Goal: Task Accomplishment & Management: Complete application form

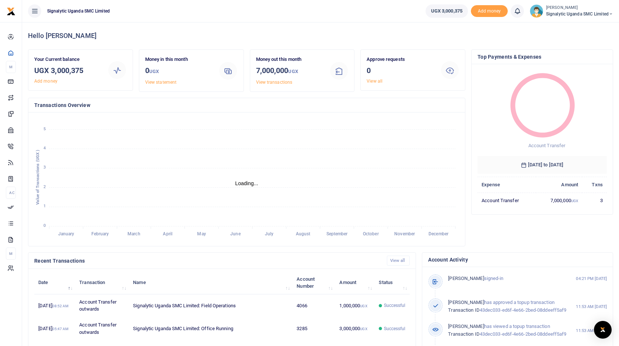
scroll to position [0, 0]
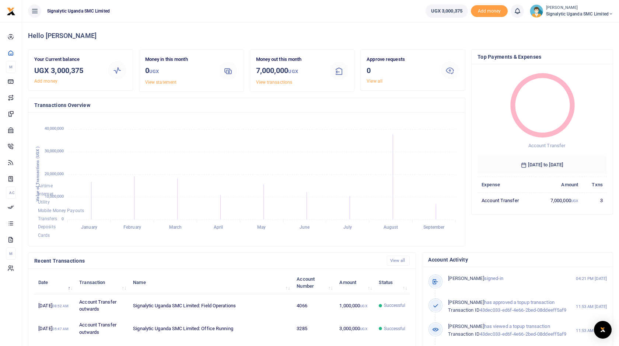
click at [581, 14] on span "Signalytic Uganda SMC Limited" at bounding box center [579, 14] width 67 height 7
click at [578, 27] on link "Switch accounts" at bounding box center [580, 27] width 65 height 10
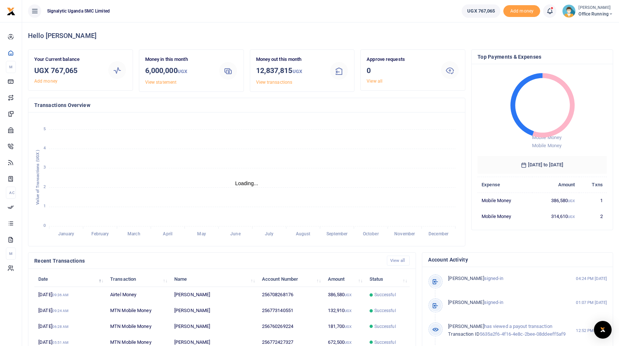
scroll to position [0, 0]
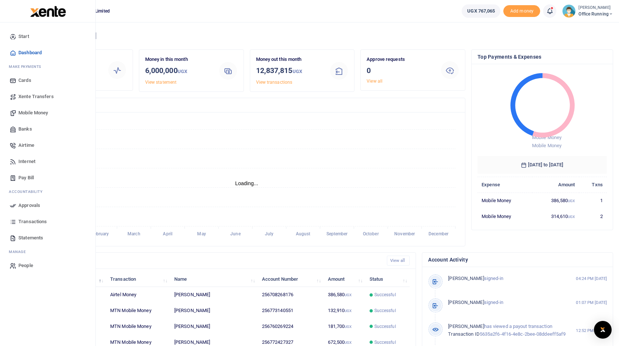
click at [28, 178] on span "Pay Bill" at bounding box center [25, 177] width 15 height 7
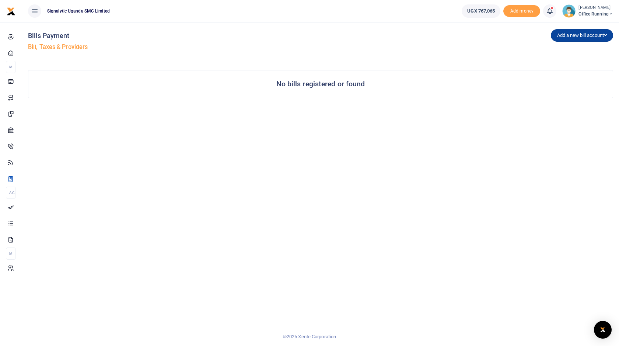
click at [583, 38] on button "Add a new bill account" at bounding box center [582, 35] width 62 height 13
click at [483, 65] on div "Bills Payment Bill, Taxes & Providers Add a new bill account UEDCL NWSC URA KCC…" at bounding box center [320, 66] width 591 height 89
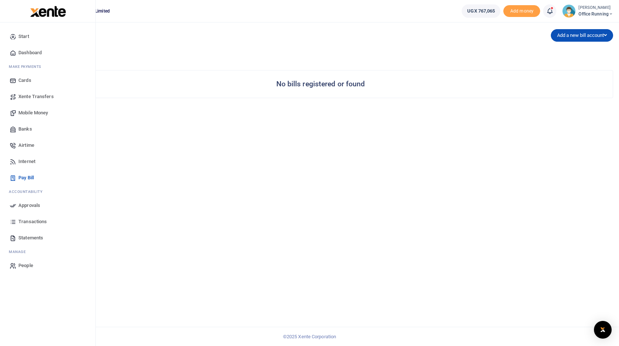
click at [35, 111] on span "Mobile Money" at bounding box center [32, 112] width 29 height 7
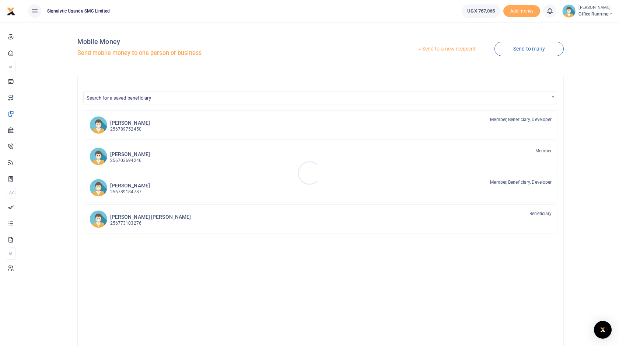
click at [465, 42] on div at bounding box center [309, 173] width 619 height 346
click at [442, 48] on link "Send to a new recipient" at bounding box center [446, 48] width 96 height 13
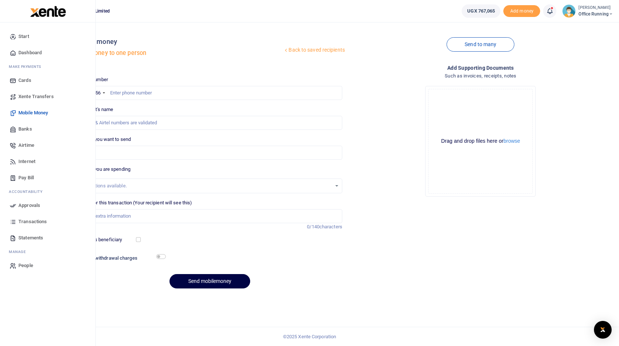
click at [27, 206] on span "Approvals" at bounding box center [29, 205] width 22 height 7
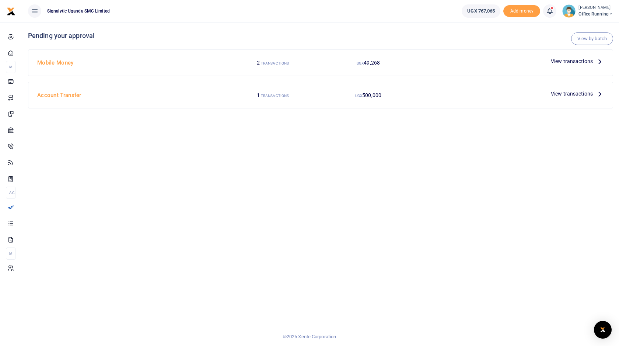
click at [597, 62] on icon at bounding box center [600, 61] width 8 height 8
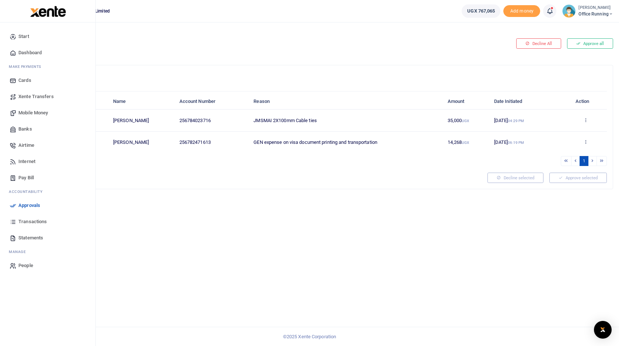
click at [39, 114] on span "Mobile Money" at bounding box center [32, 112] width 29 height 7
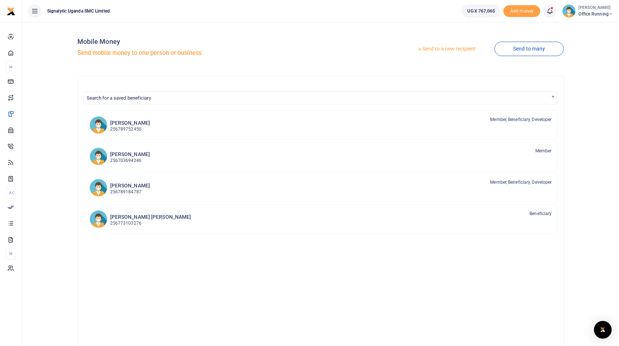
click at [380, 90] on span "Search for a saved beneficiary" at bounding box center [320, 97] width 474 height 15
click at [376, 98] on span "Search for a saved beneficiary" at bounding box center [321, 97] width 474 height 11
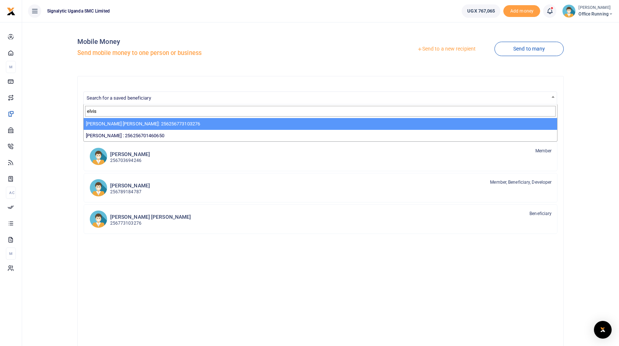
type input "elvis"
select select "1496"
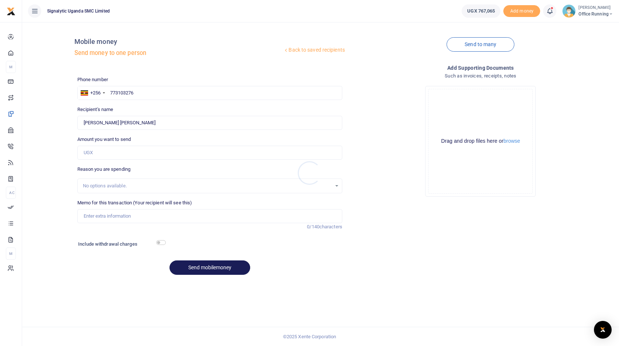
click at [122, 214] on div at bounding box center [309, 173] width 619 height 346
click at [111, 214] on input "Memo for this transaction (Your recipient will see this)" at bounding box center [209, 216] width 265 height 14
paste input "REQSN00106"
type input "REQSN00106"
click at [115, 154] on input "Amount you want to send" at bounding box center [209, 153] width 265 height 14
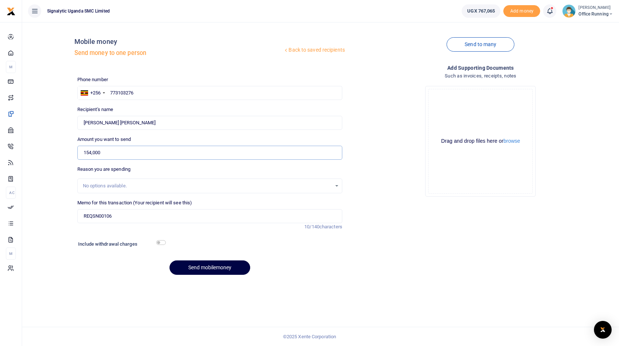
type input "154,000"
click at [162, 242] on input "checkbox" at bounding box center [161, 242] width 10 height 5
checkbox input "true"
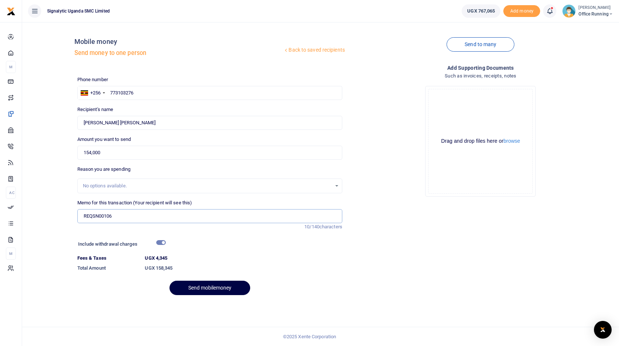
click at [129, 215] on input "REQSN00106" at bounding box center [209, 216] width 265 height 14
type input "GEN Post Office Box Arrears REQSN00106"
click at [163, 243] on input "checkbox" at bounding box center [161, 242] width 10 height 5
checkbox input "false"
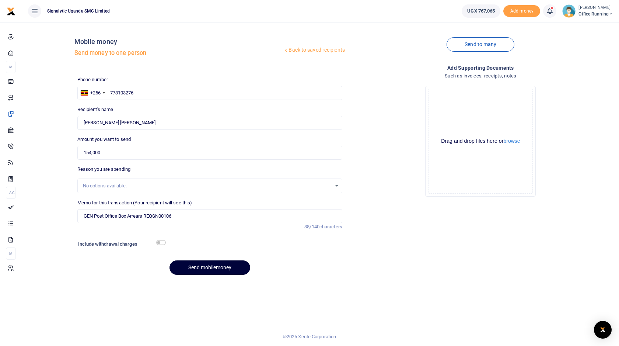
click at [217, 268] on button "Send mobilemoney" at bounding box center [210, 267] width 81 height 14
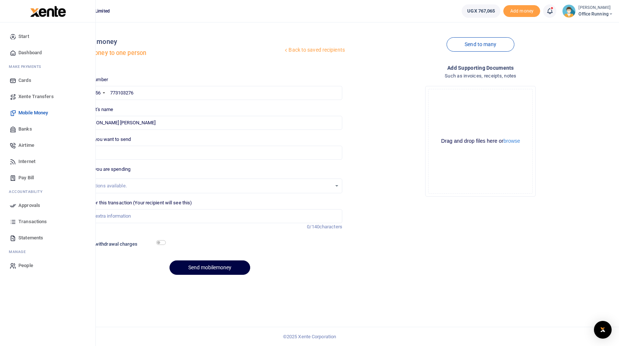
click at [31, 205] on span "Approvals" at bounding box center [29, 205] width 22 height 7
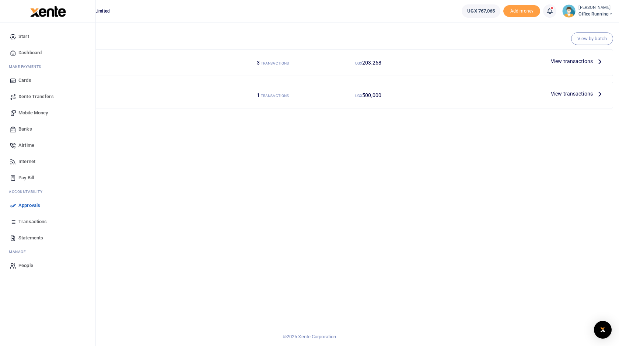
click at [35, 204] on span "Approvals" at bounding box center [29, 205] width 22 height 7
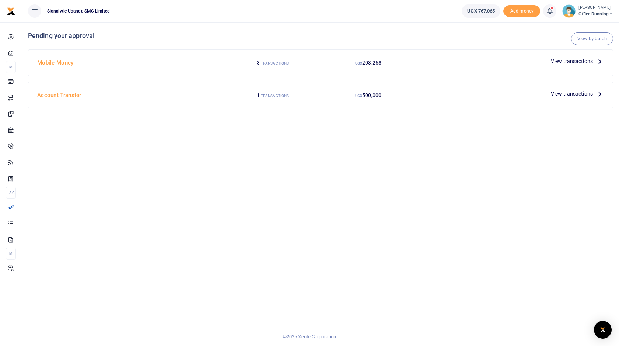
click at [565, 60] on span "View transactions" at bounding box center [572, 61] width 42 height 8
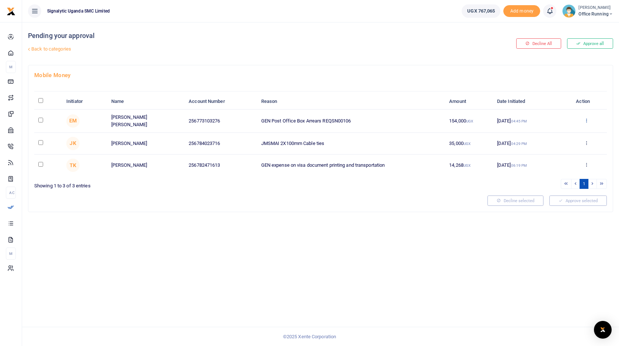
click at [586, 119] on icon at bounding box center [586, 120] width 5 height 5
click at [568, 132] on link "Approve" at bounding box center [559, 132] width 58 height 10
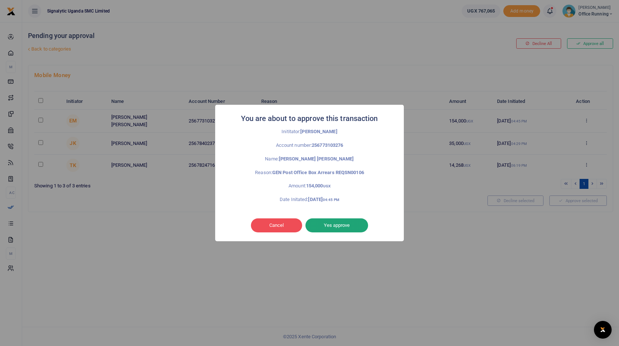
click at [355, 226] on button "Yes approve" at bounding box center [337, 225] width 63 height 14
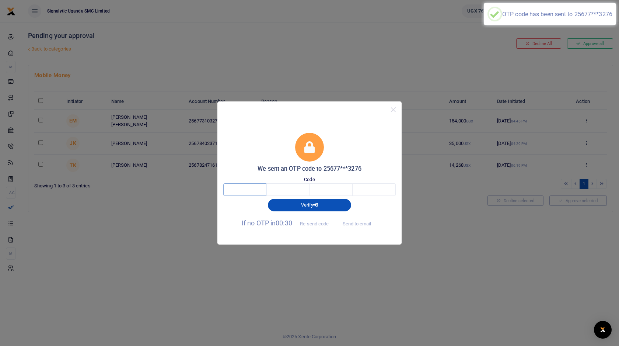
click at [251, 191] on input "text" at bounding box center [244, 189] width 43 height 13
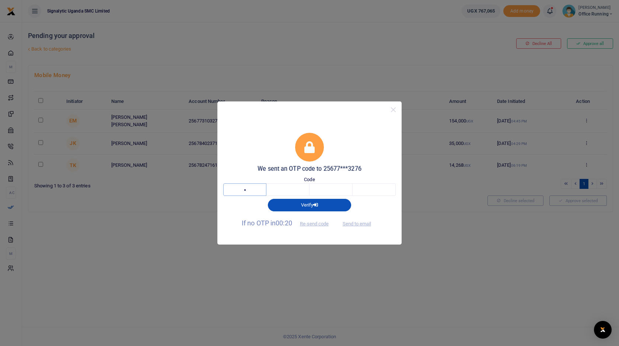
type input "1"
type input "5"
type input "4"
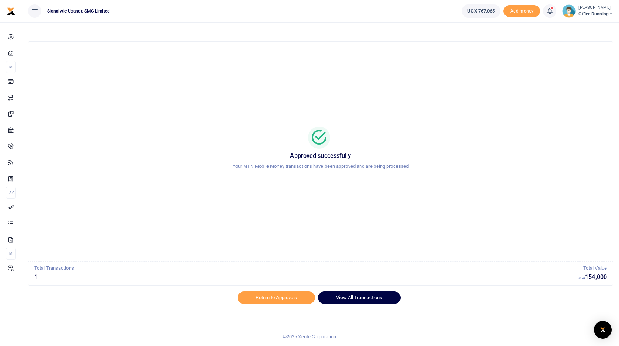
click at [360, 300] on link "View All Transactions" at bounding box center [359, 297] width 82 height 13
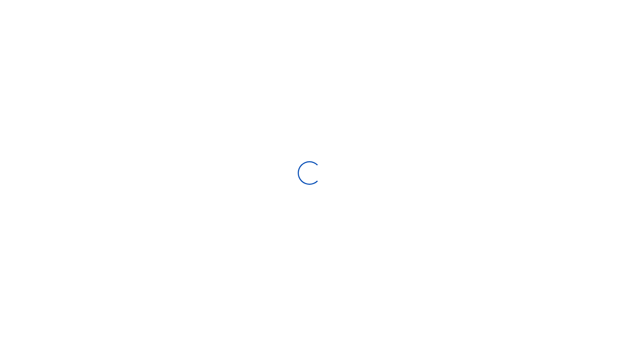
select select
type input "[DATE] - [DATE]"
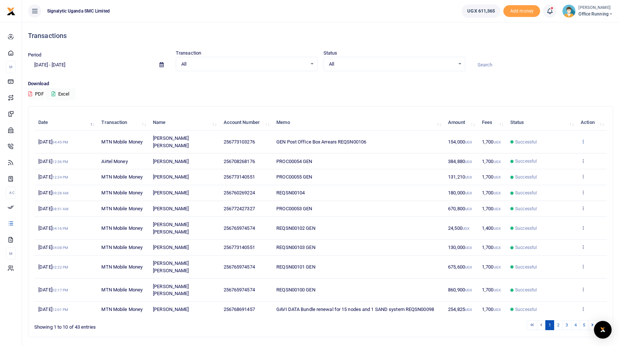
click at [584, 139] on icon at bounding box center [583, 141] width 5 height 5
click at [570, 150] on link "View details" at bounding box center [556, 150] width 58 height 10
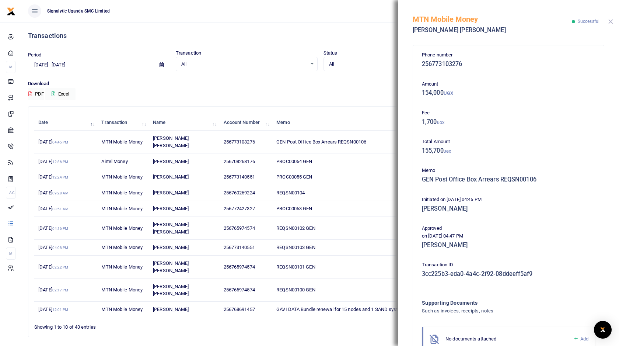
click at [610, 21] on button "Close" at bounding box center [611, 21] width 5 height 5
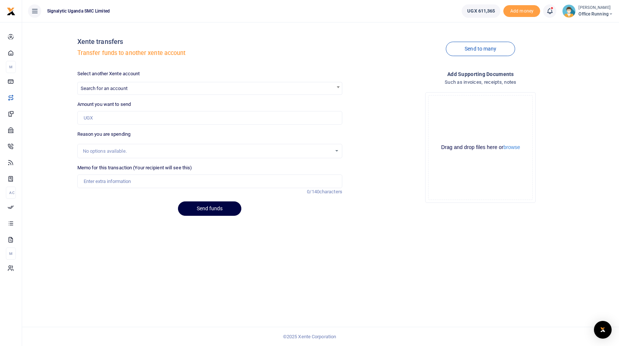
click at [599, 9] on small "[PERSON_NAME]" at bounding box center [596, 8] width 35 height 6
click at [587, 27] on link "Switch accounts" at bounding box center [579, 27] width 65 height 10
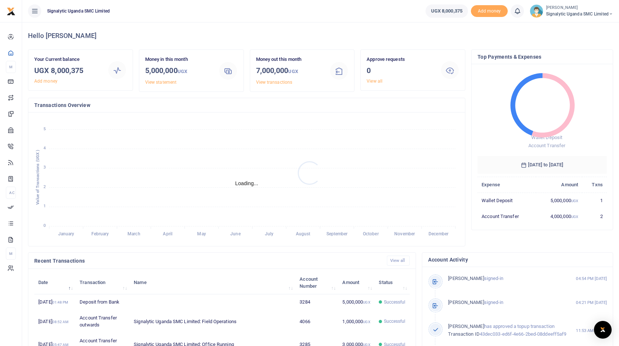
scroll to position [0, 0]
click at [593, 13] on span "Signalytic Uganda SMC Limited" at bounding box center [579, 14] width 67 height 7
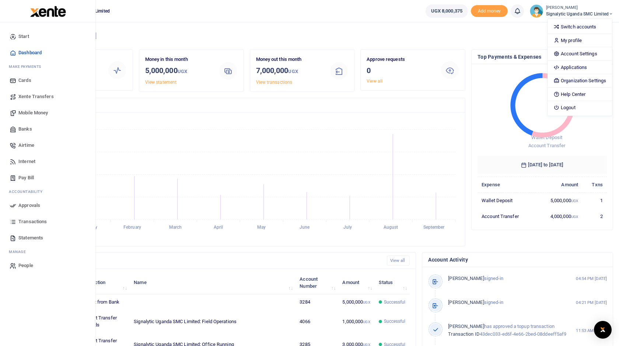
click at [44, 97] on span "Xente Transfers" at bounding box center [35, 96] width 35 height 7
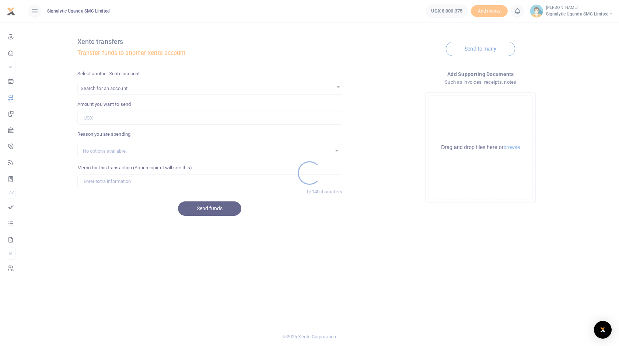
click at [154, 93] on div at bounding box center [309, 173] width 619 height 346
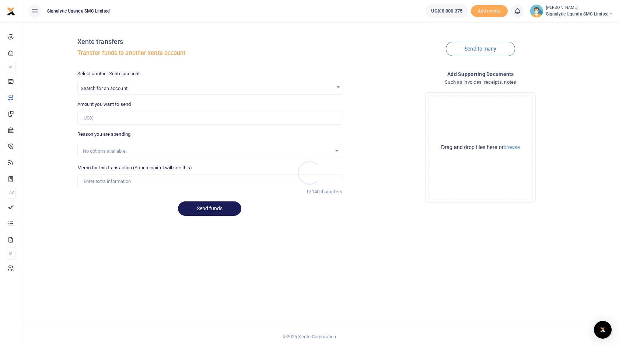
click at [163, 86] on div at bounding box center [309, 173] width 619 height 346
click at [156, 89] on span "Search for an account" at bounding box center [210, 87] width 264 height 11
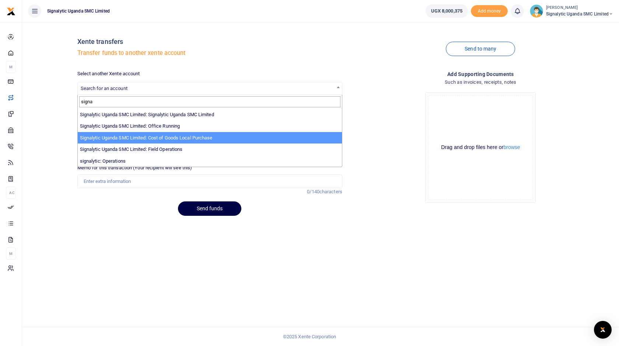
type input "signa"
select select "3286"
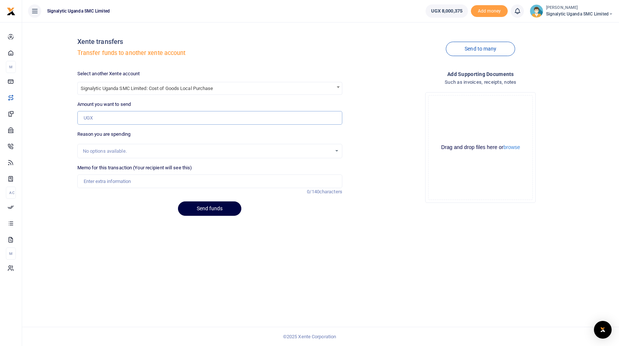
click at [113, 118] on input "Amount you want to send" at bounding box center [209, 118] width 265 height 14
type input "3,000,000"
click at [104, 178] on input "Memo for this transaction (Your recipient will see this)" at bounding box center [209, 181] width 265 height 14
type input "Inter account transfer"
click at [215, 212] on button "Send funds" at bounding box center [209, 208] width 63 height 14
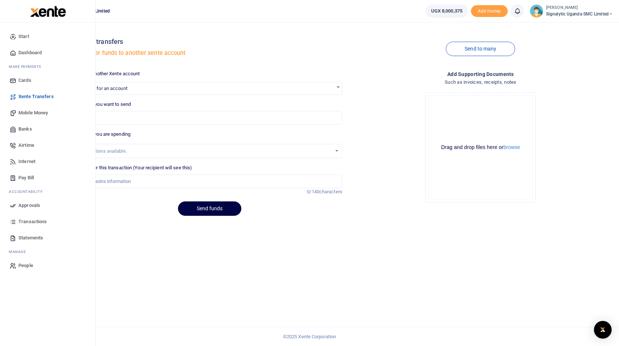
click at [35, 205] on span "Approvals" at bounding box center [29, 205] width 22 height 7
click at [34, 205] on span "Approvals" at bounding box center [29, 205] width 22 height 7
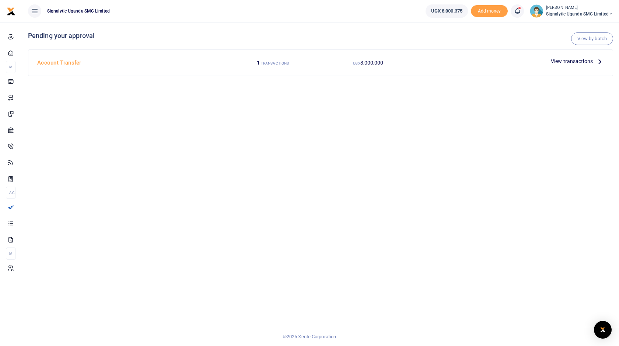
click at [203, 211] on div "View by batch Pending your approval Account Transfer 1 TRANSACTIONS UGX 3,000,0…" at bounding box center [320, 184] width 597 height 324
click at [75, 61] on h4 "Account Transfer" at bounding box center [129, 63] width 185 height 8
click at [587, 62] on span "View transactions" at bounding box center [572, 61] width 42 height 8
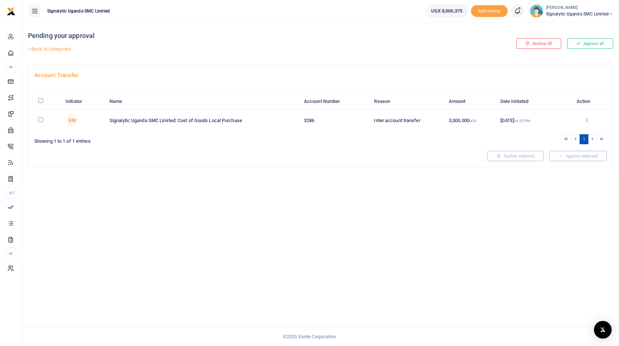
click at [587, 121] on icon at bounding box center [587, 119] width 5 height 5
click at [563, 133] on link "Approve" at bounding box center [560, 132] width 58 height 10
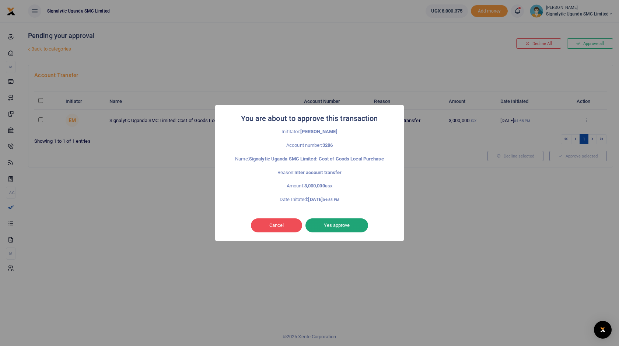
click at [339, 222] on button "Yes approve" at bounding box center [337, 225] width 63 height 14
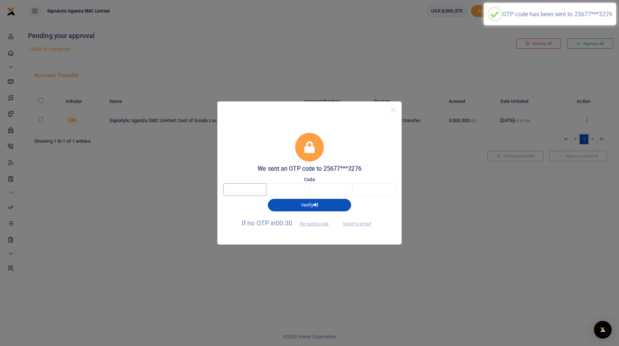
click at [233, 187] on input "text" at bounding box center [244, 189] width 43 height 13
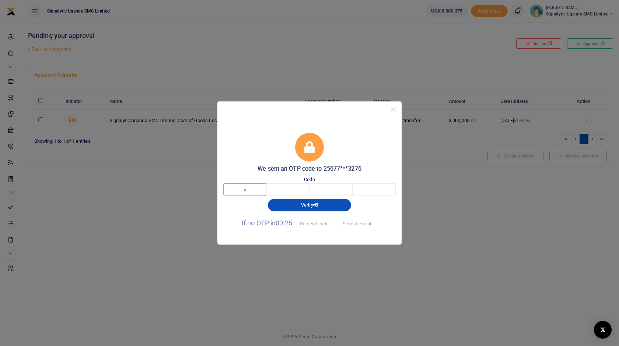
type input "2"
type input "3"
type input "7"
type input "3"
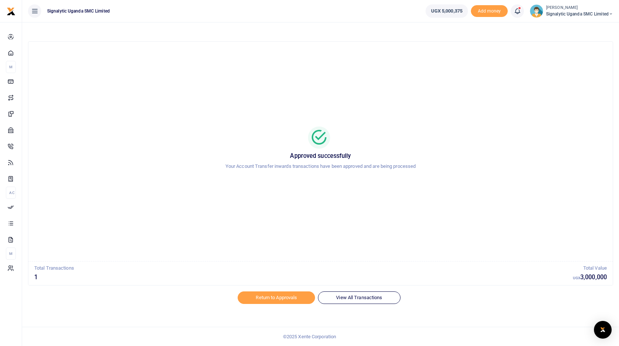
click at [605, 12] on span "Signalytic Uganda SMC Limited" at bounding box center [579, 14] width 67 height 7
click at [578, 26] on link "Switch accounts" at bounding box center [580, 27] width 65 height 10
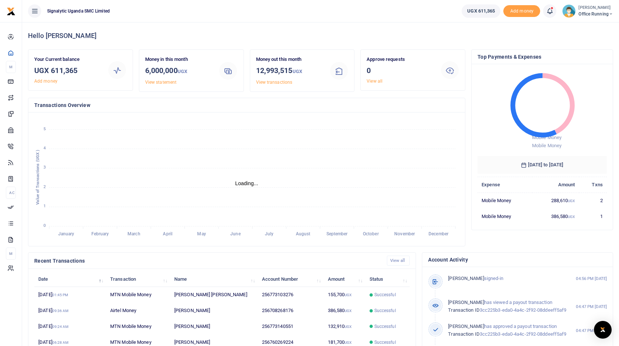
scroll to position [0, 0]
click at [594, 13] on span "Office Running" at bounding box center [596, 14] width 35 height 7
click at [592, 27] on link "Switch accounts" at bounding box center [579, 27] width 65 height 10
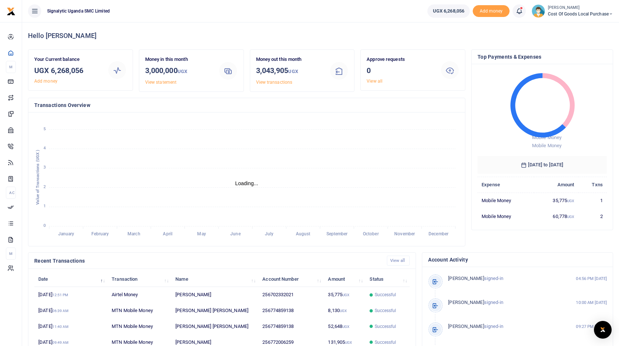
scroll to position [0, 0]
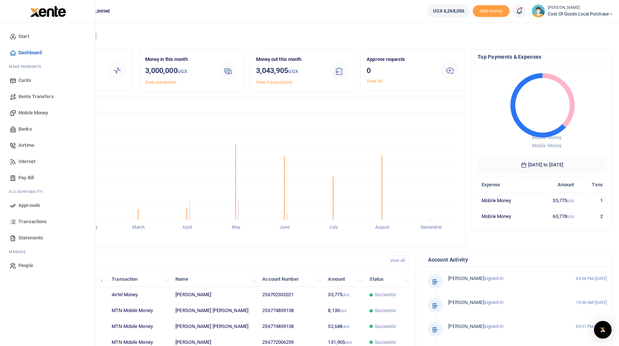
click at [23, 126] on span "Banks" at bounding box center [25, 128] width 14 height 7
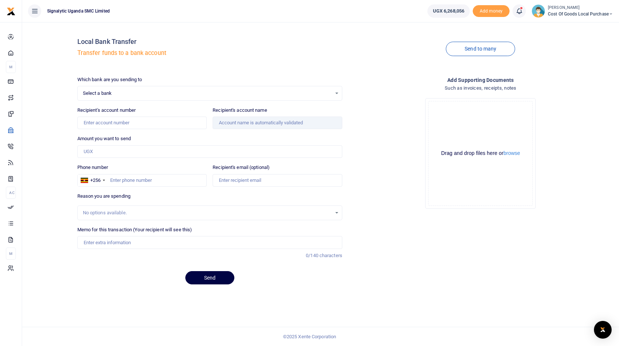
click at [224, 96] on span "Select a bank" at bounding box center [207, 93] width 249 height 7
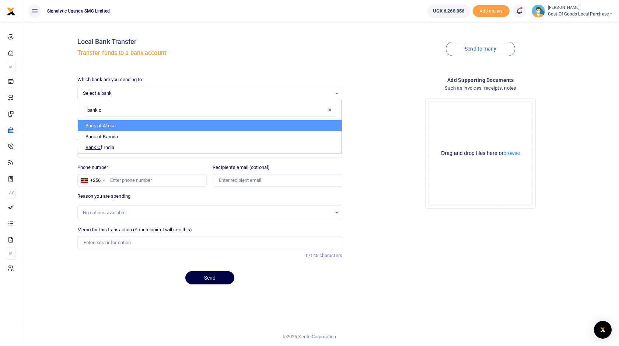
type input "bank of"
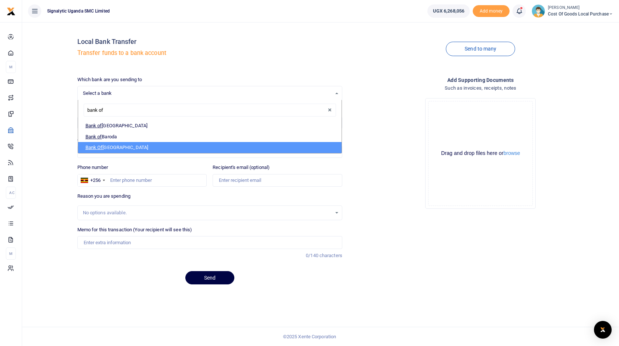
click at [229, 150] on li "Bank Of India" at bounding box center [210, 147] width 264 height 11
select select "BOI"
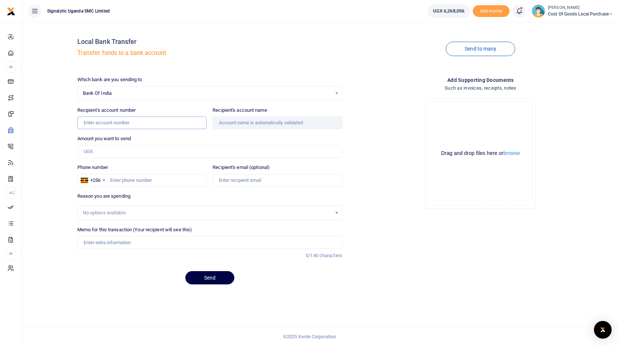
click at [131, 128] on input "Recipient's account number" at bounding box center [142, 122] width 130 height 13
paste input "340125100000055"
type input "340125100000055"
click at [163, 145] on input "Amount you want to send" at bounding box center [209, 151] width 265 height 13
click at [149, 156] on input "Amount you want to send" at bounding box center [209, 151] width 265 height 13
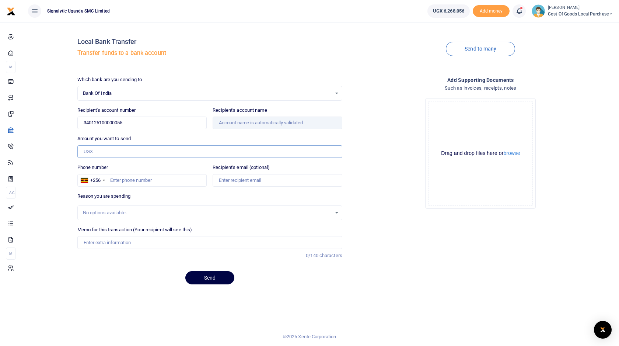
paste input "2,289,200"
type input "2,289,200"
click at [283, 181] on input "Recipient's email (optional)" at bounding box center [278, 180] width 130 height 13
click at [123, 218] on div "No options available." at bounding box center [209, 212] width 265 height 15
click at [125, 241] on input "Memo for this transaction (Your recipient will see this)" at bounding box center [209, 242] width 265 height 13
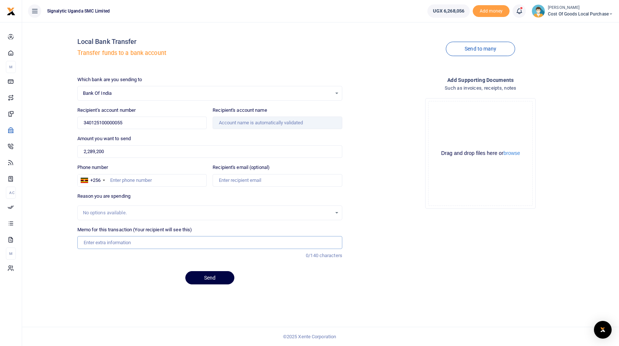
paste input "PROC00056"
type input "PROC00056"
click at [268, 120] on input "Recipient's account name" at bounding box center [278, 122] width 130 height 13
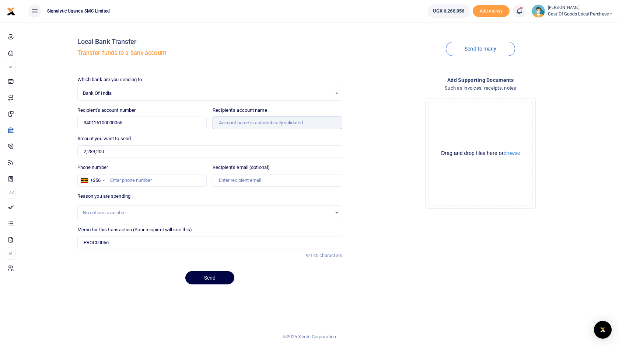
click at [257, 125] on input "Recipient's account name" at bounding box center [278, 122] width 130 height 13
click at [156, 123] on input "340125100000055" at bounding box center [142, 122] width 130 height 13
click at [176, 152] on input "2,289,200" at bounding box center [209, 151] width 265 height 13
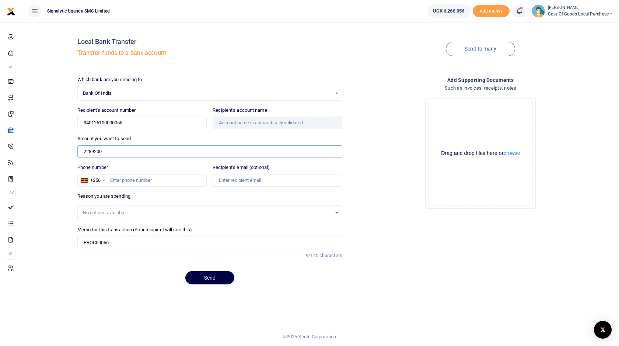
type input "2289200"
click at [60, 161] on div "Local Bank Transfer Transfer funds to a bank account Send to many Which bank ar…" at bounding box center [320, 159] width 591 height 262
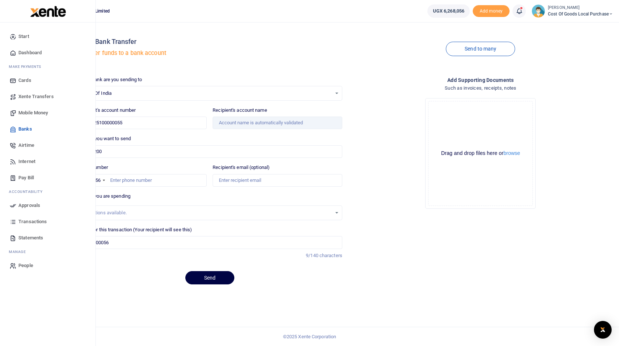
click at [29, 179] on span "Pay Bill" at bounding box center [25, 177] width 15 height 7
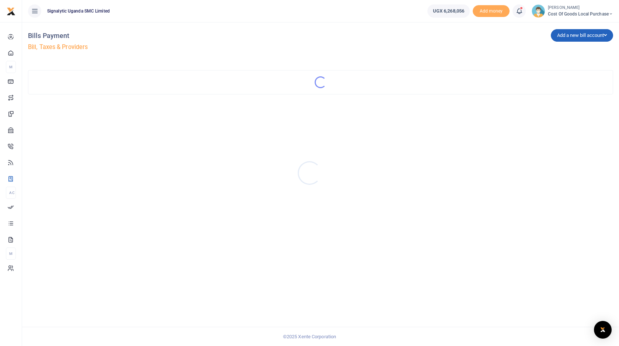
click at [584, 32] on div at bounding box center [309, 173] width 619 height 346
click at [578, 36] on button "Add a new bill account" at bounding box center [582, 35] width 62 height 13
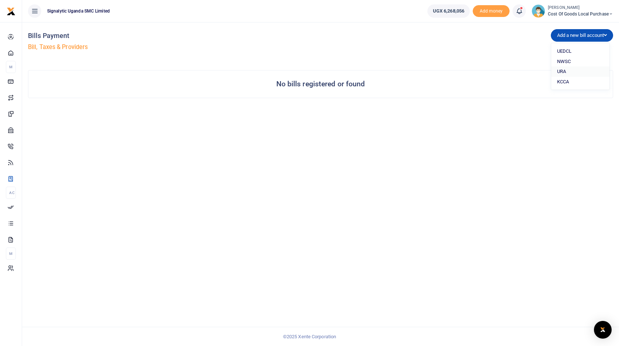
click at [561, 72] on link "URA" at bounding box center [580, 71] width 58 height 10
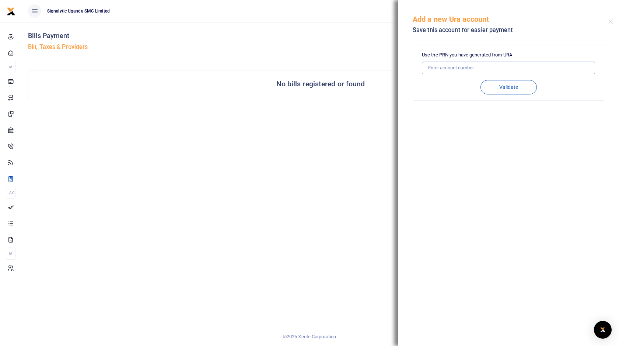
click at [461, 69] on input "text" at bounding box center [508, 68] width 173 height 13
paste input "2260004083664"
type input "2260004083664"
click at [501, 90] on button "Validate" at bounding box center [509, 87] width 56 height 14
click at [490, 67] on input "2260004083664" at bounding box center [508, 68] width 173 height 13
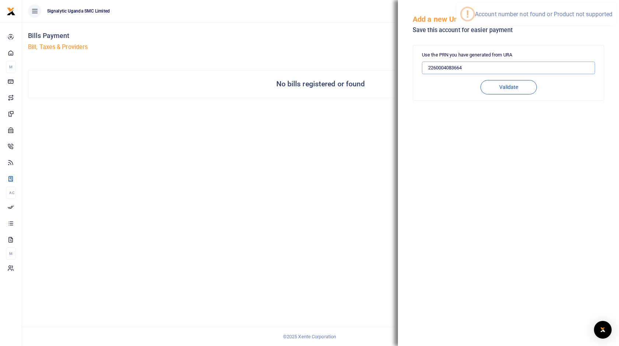
click at [490, 67] on input "2260004083664" at bounding box center [508, 68] width 173 height 13
click at [514, 87] on button "Validate" at bounding box center [509, 87] width 56 height 14
